Goal: Navigation & Orientation: Go to known website

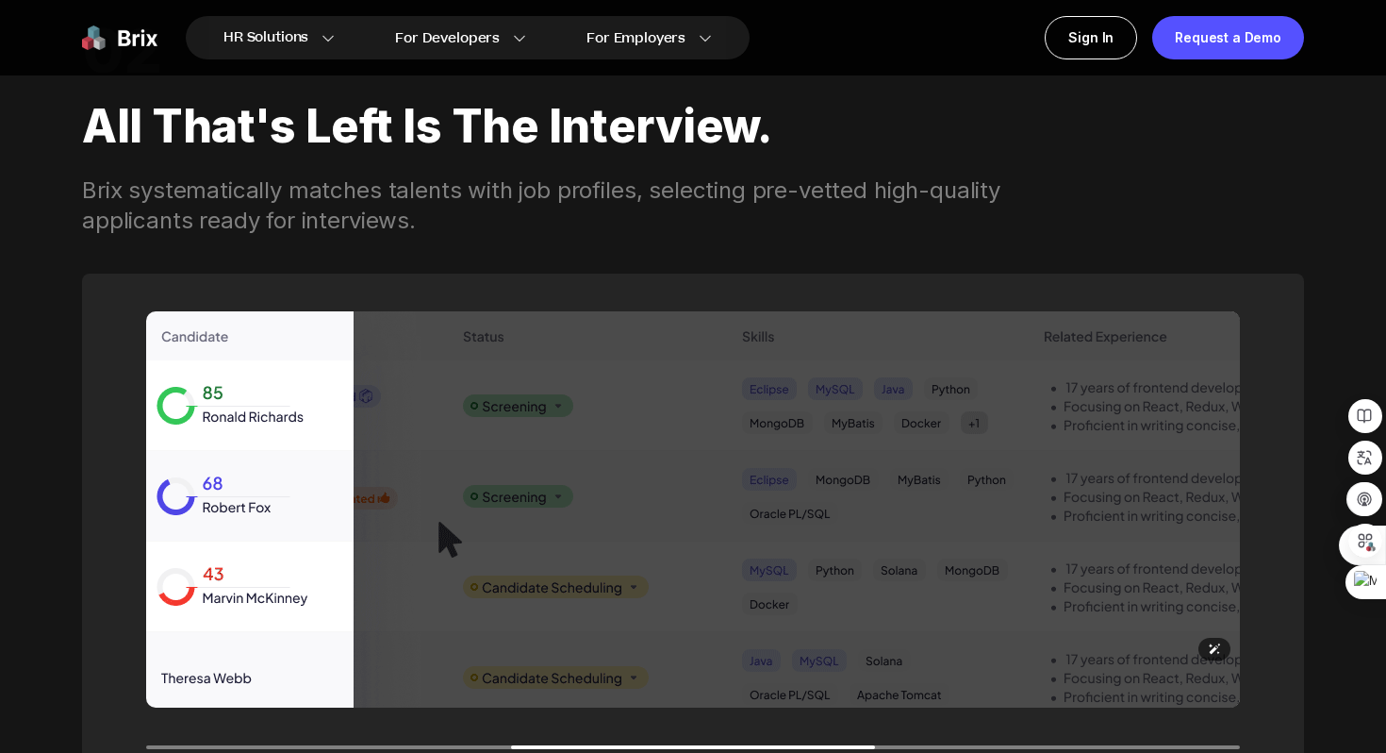
scroll to position [2459, 0]
